Goal: Contribute content

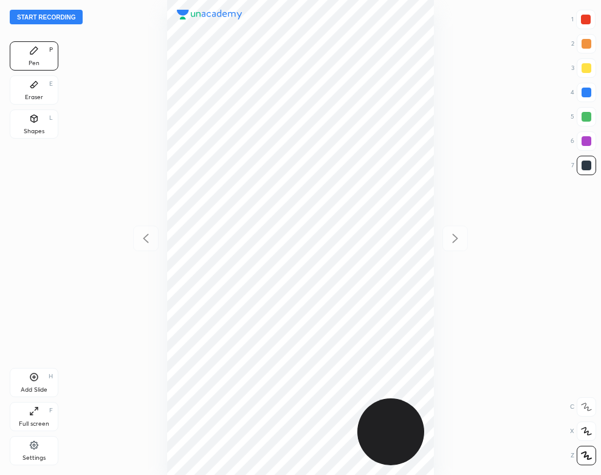
scroll to position [475, 407]
click at [65, 15] on button "Start recording" at bounding box center [46, 17] width 73 height 15
click at [34, 455] on div "Settings" at bounding box center [33, 458] width 23 height 6
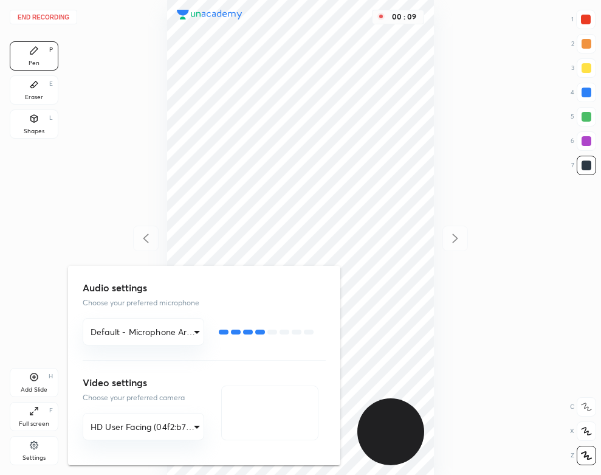
click at [0, 213] on div at bounding box center [300, 237] width 601 height 475
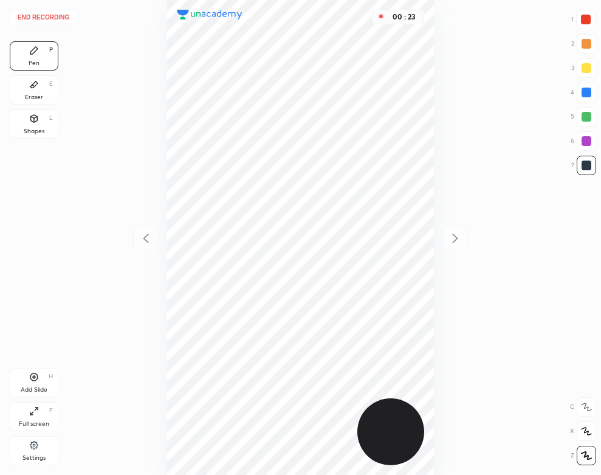
click at [592, 90] on div at bounding box center [586, 92] width 19 height 19
click at [44, 381] on div "Add Slide H" at bounding box center [34, 382] width 49 height 29
click at [33, 132] on div "Shapes" at bounding box center [34, 131] width 21 height 6
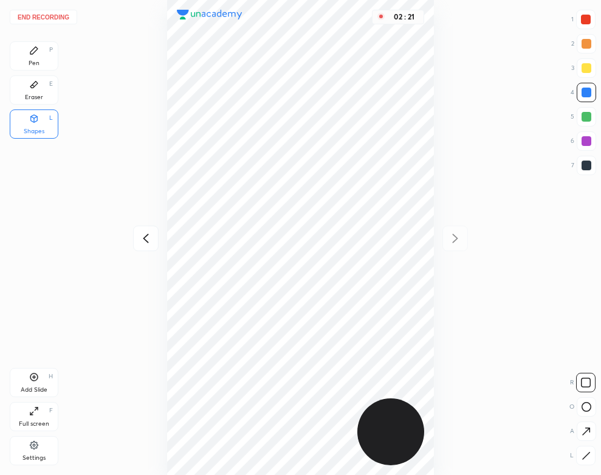
click at [39, 63] on div "Pen P" at bounding box center [34, 55] width 49 height 29
click at [61, 13] on button "End recording" at bounding box center [43, 17] width 67 height 15
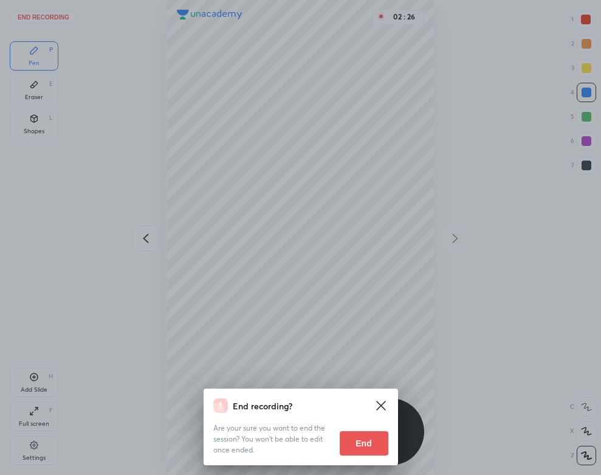
click at [358, 444] on button "End" at bounding box center [364, 443] width 49 height 24
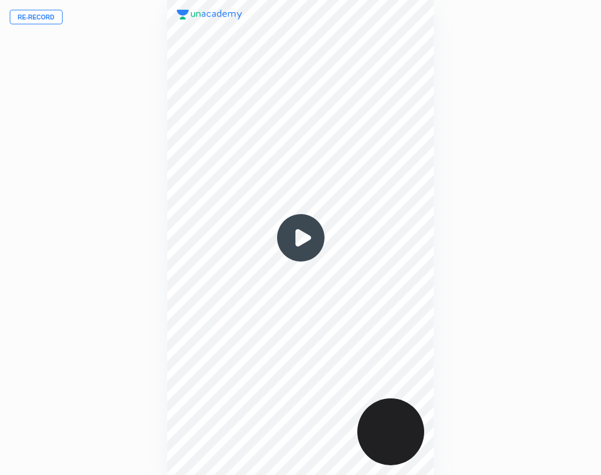
click at [302, 227] on img at bounding box center [301, 238] width 58 height 58
